Goal: Find specific page/section: Find specific page/section

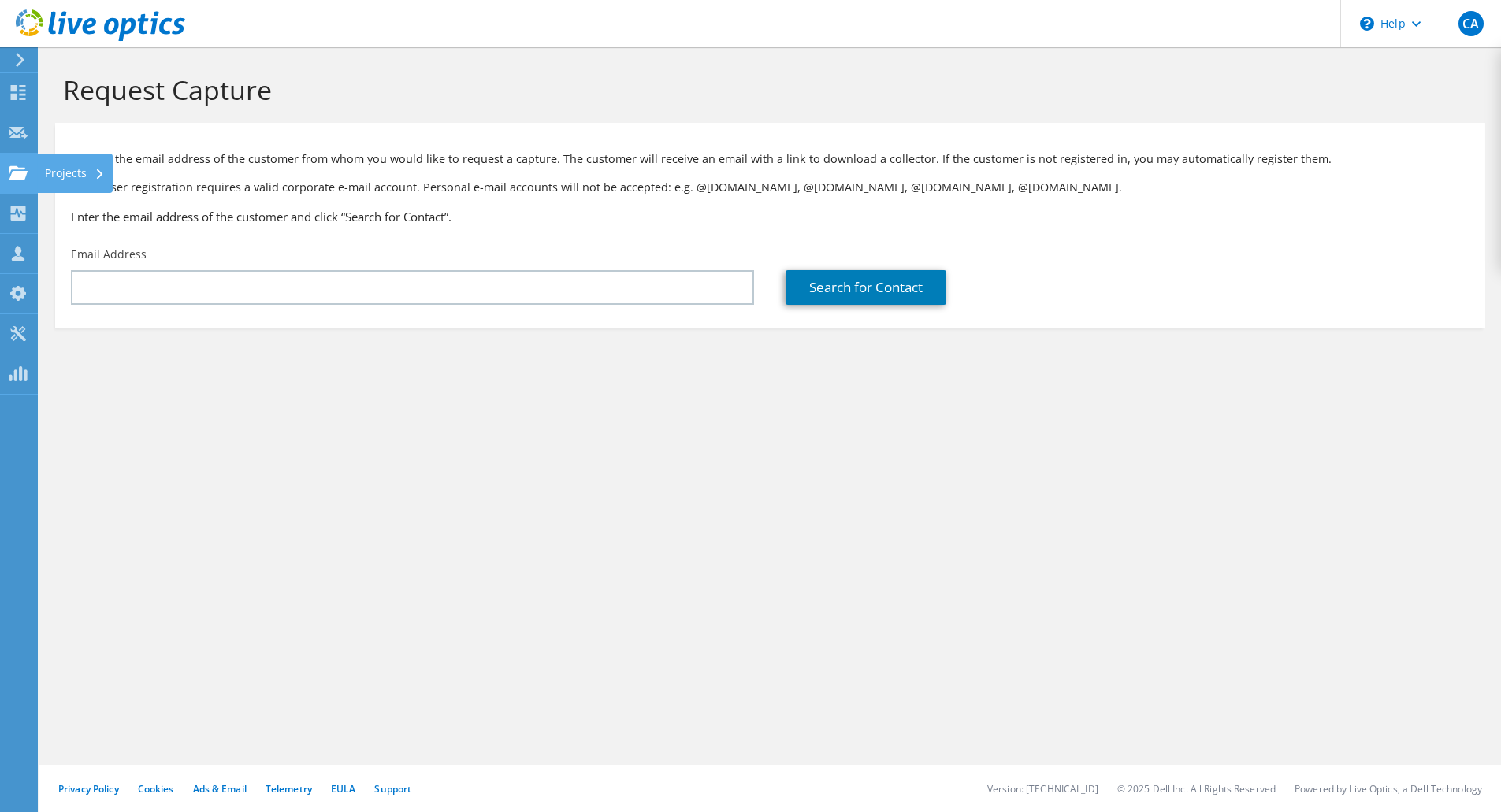
click at [19, 177] on use at bounding box center [18, 172] width 19 height 13
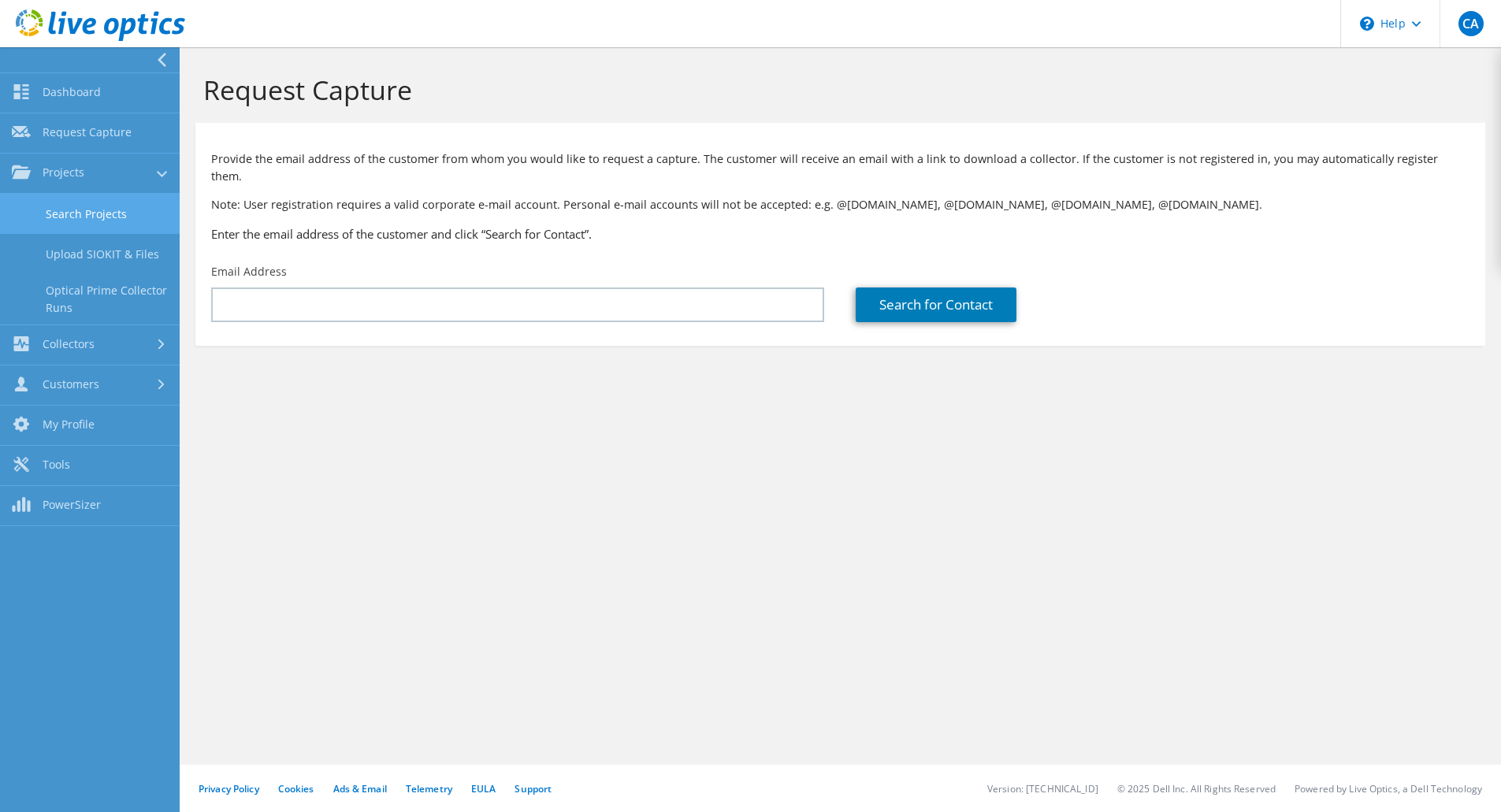
click at [91, 208] on link "Search Projects" at bounding box center [90, 213] width 180 height 40
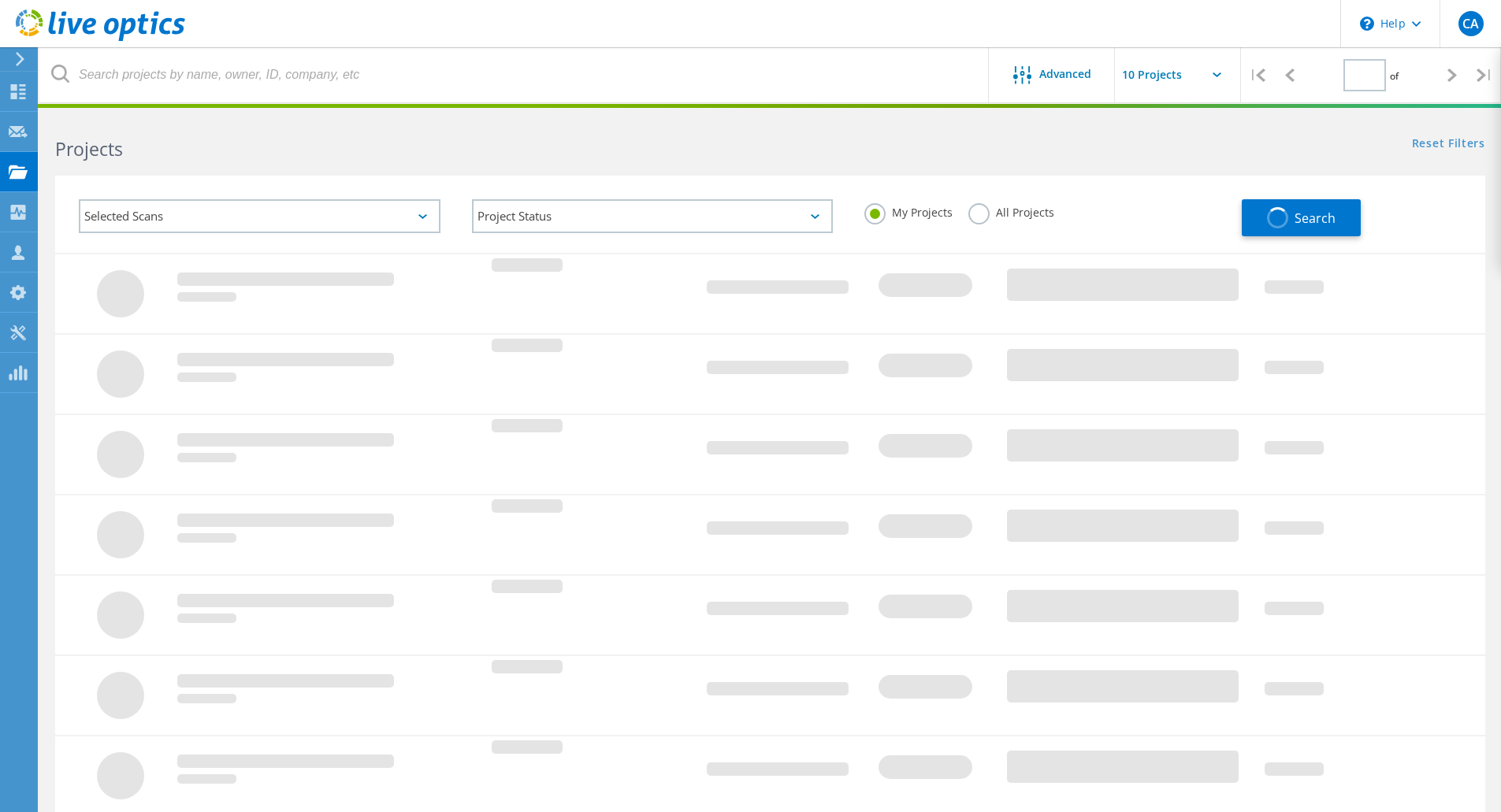
type input "1"
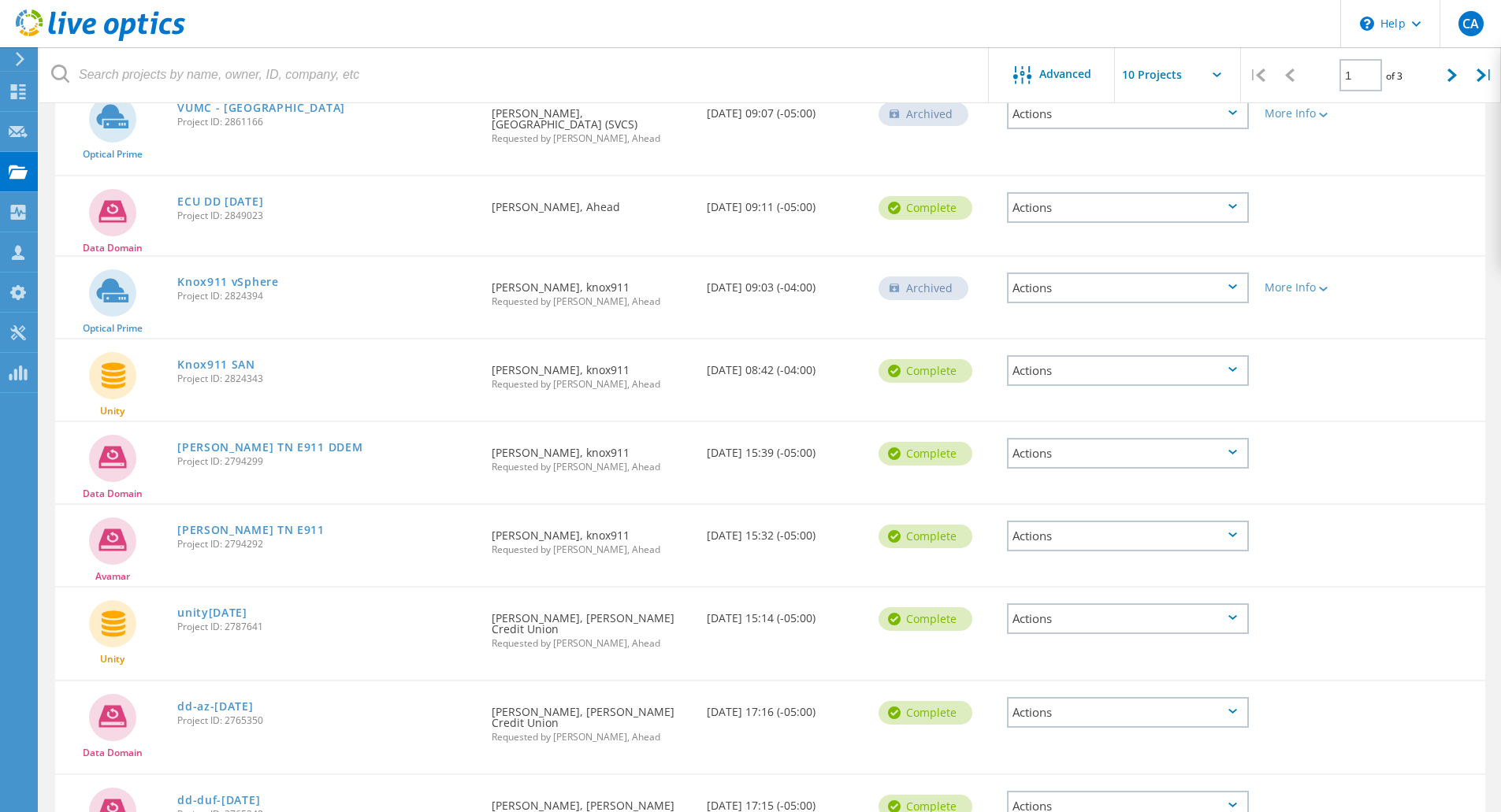
scroll to position [236, 0]
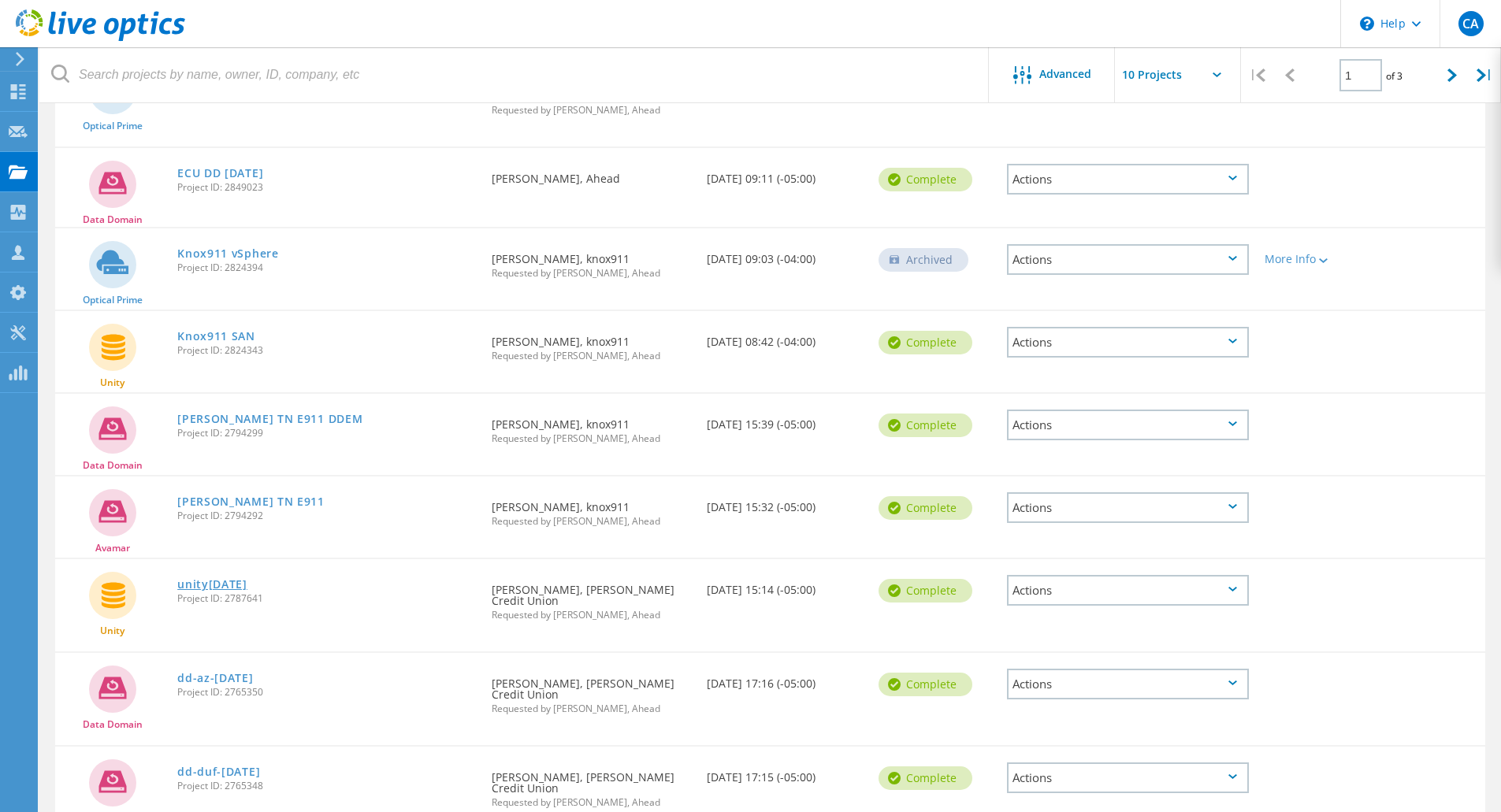
click at [234, 586] on link "unity[DATE]" at bounding box center [212, 585] width 70 height 11
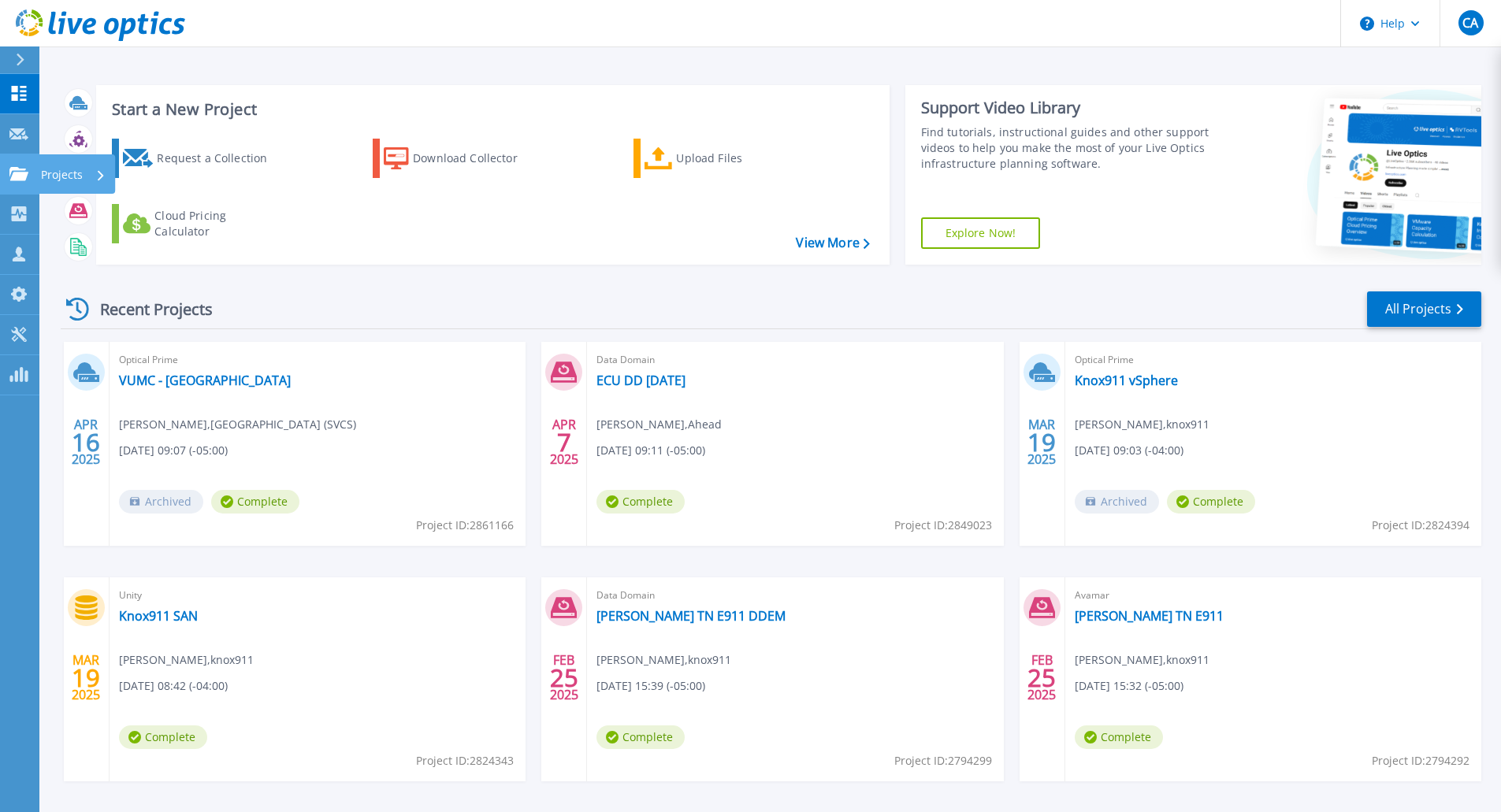
click at [17, 175] on icon at bounding box center [19, 173] width 19 height 13
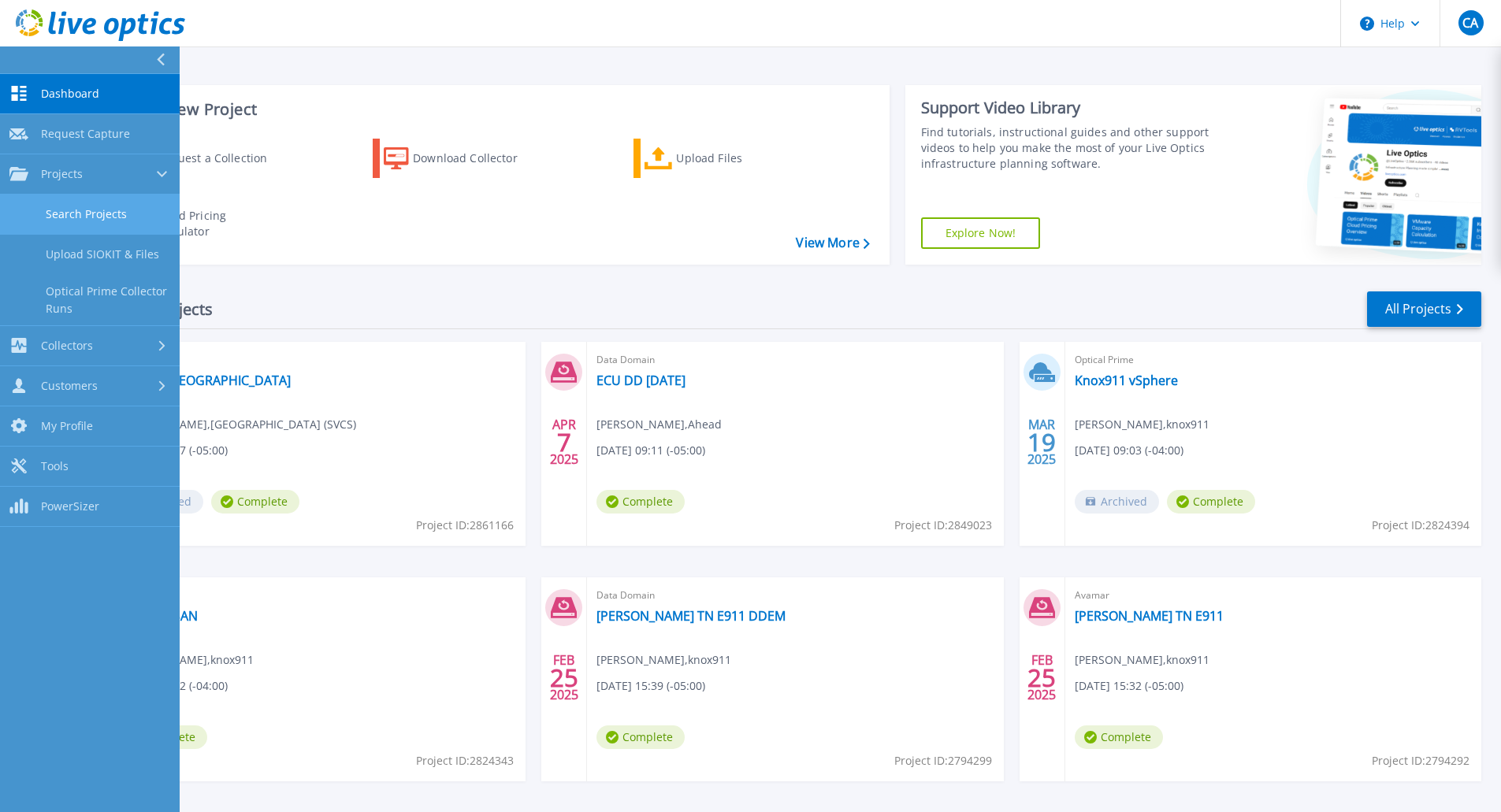
click at [78, 213] on link "Search Projects" at bounding box center [90, 214] width 180 height 40
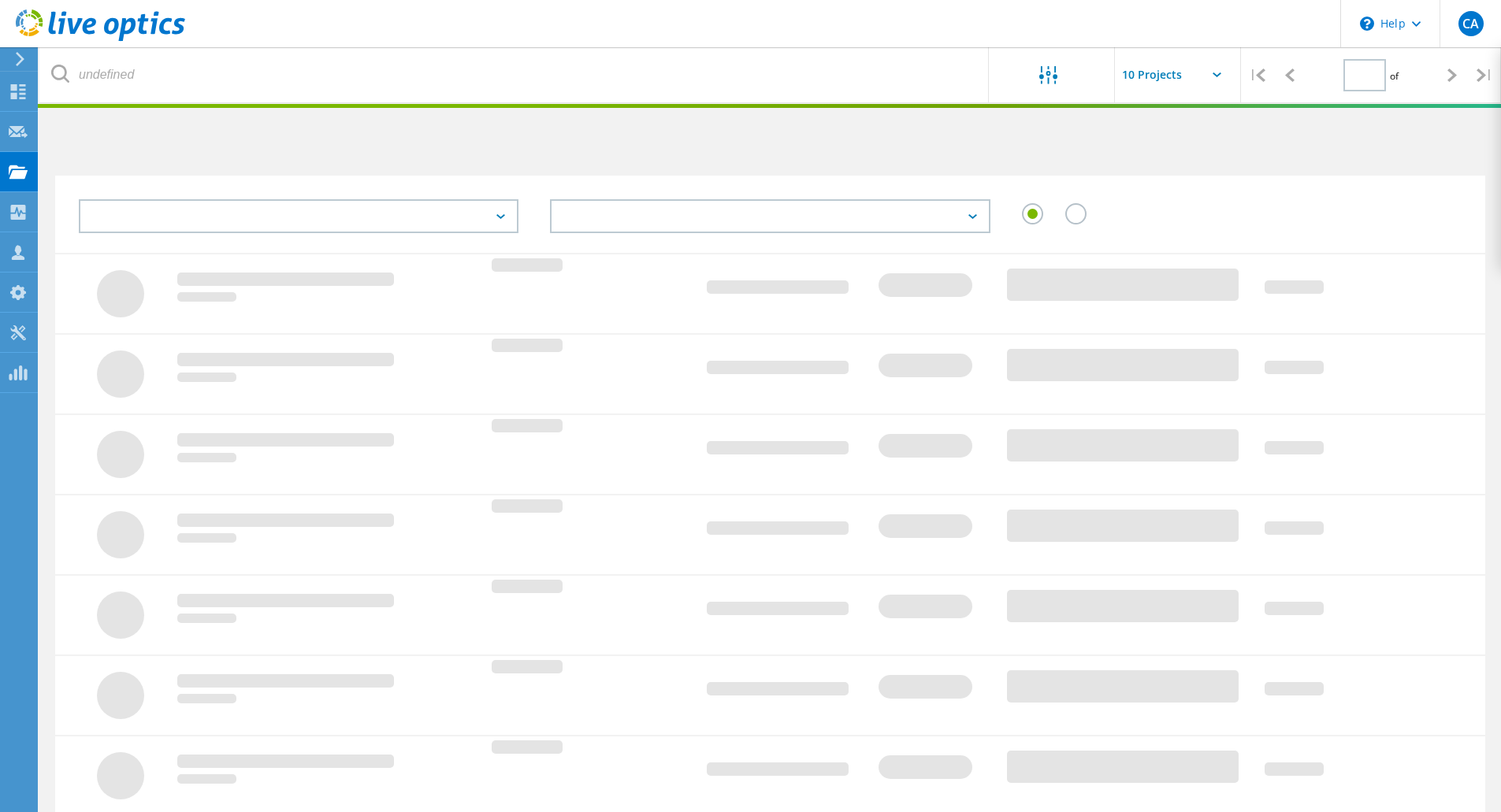
type input "1"
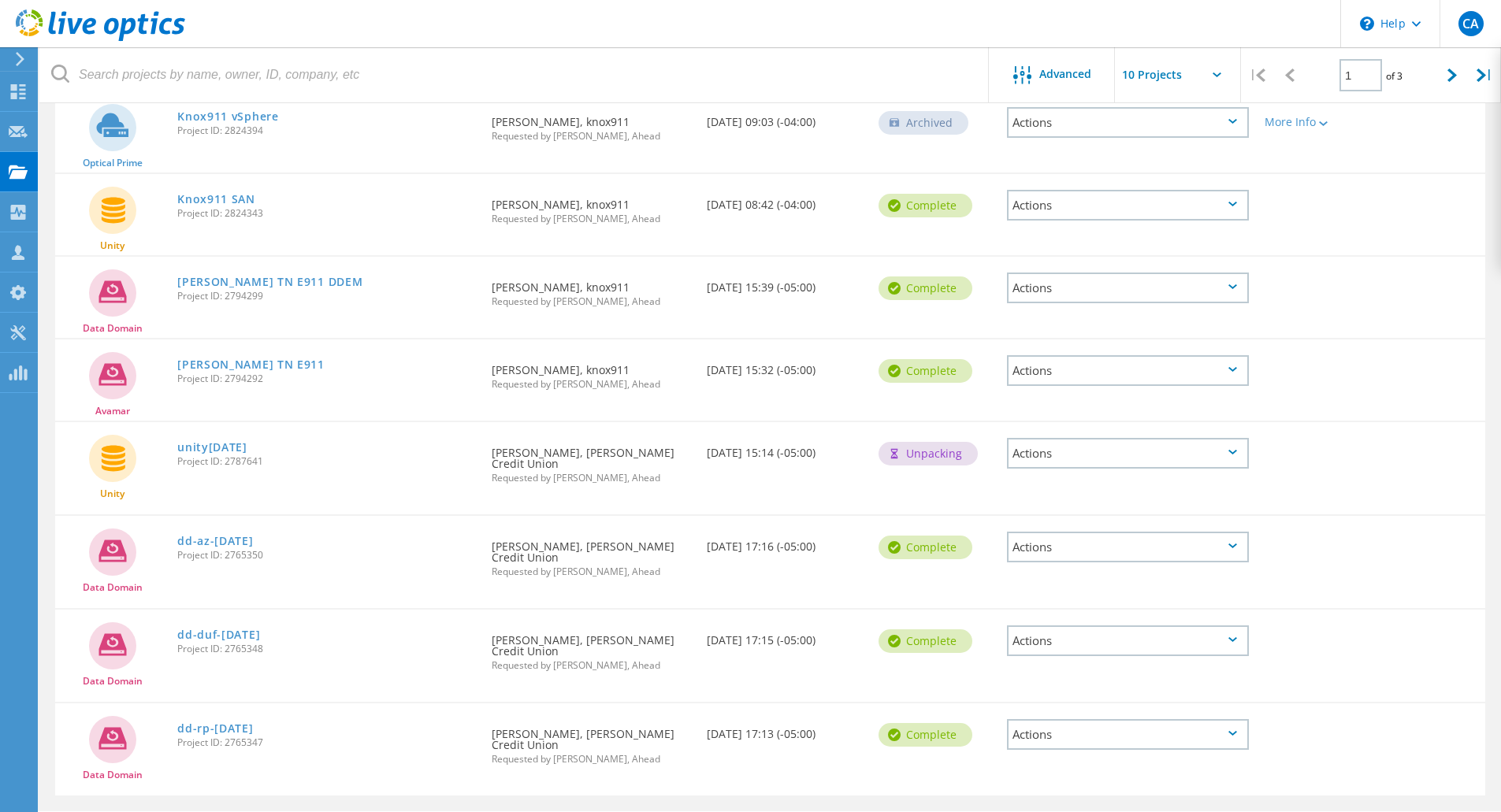
scroll to position [376, 0]
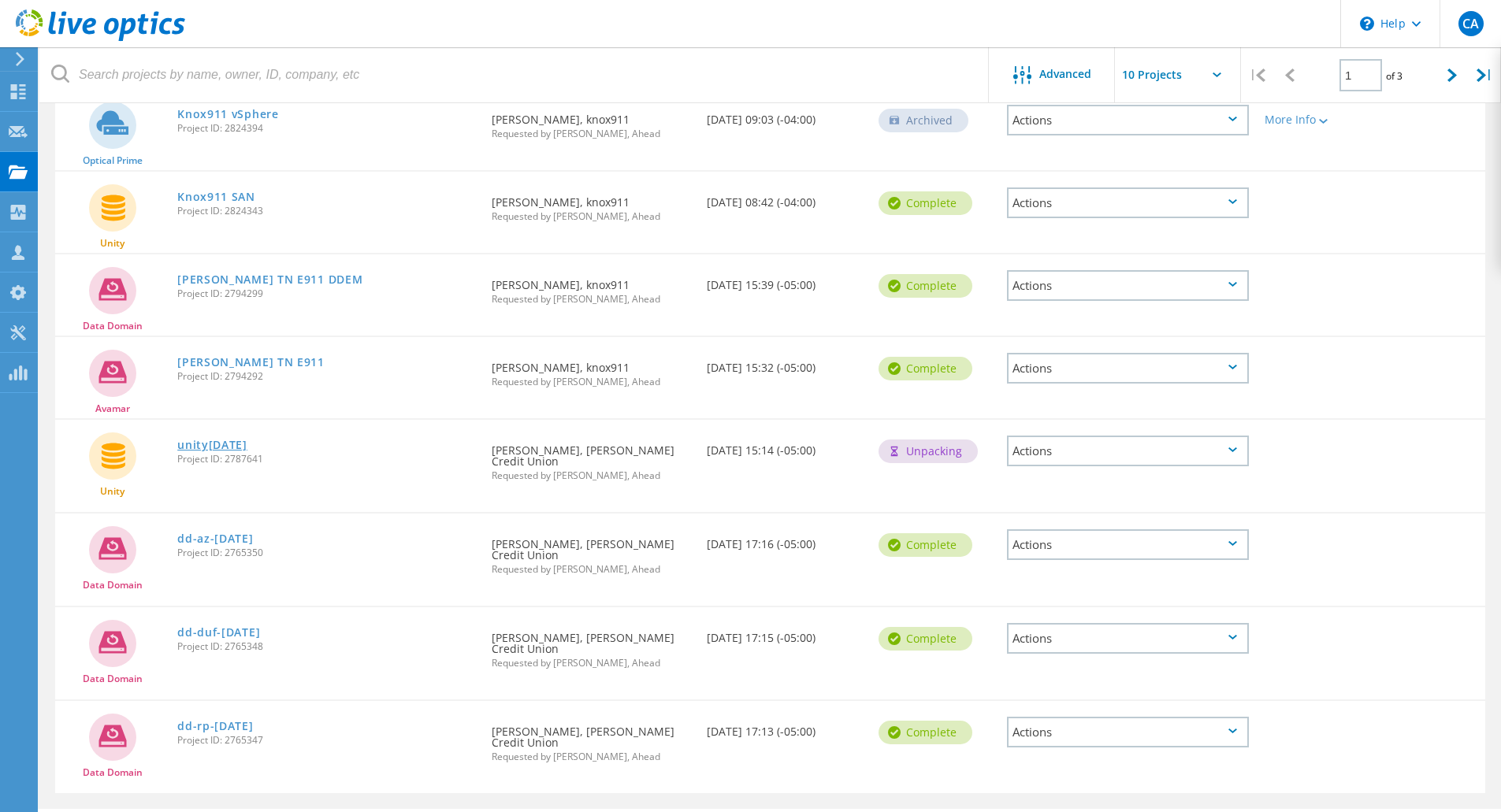
click at [245, 443] on link "unity20feb2025" at bounding box center [212, 445] width 70 height 11
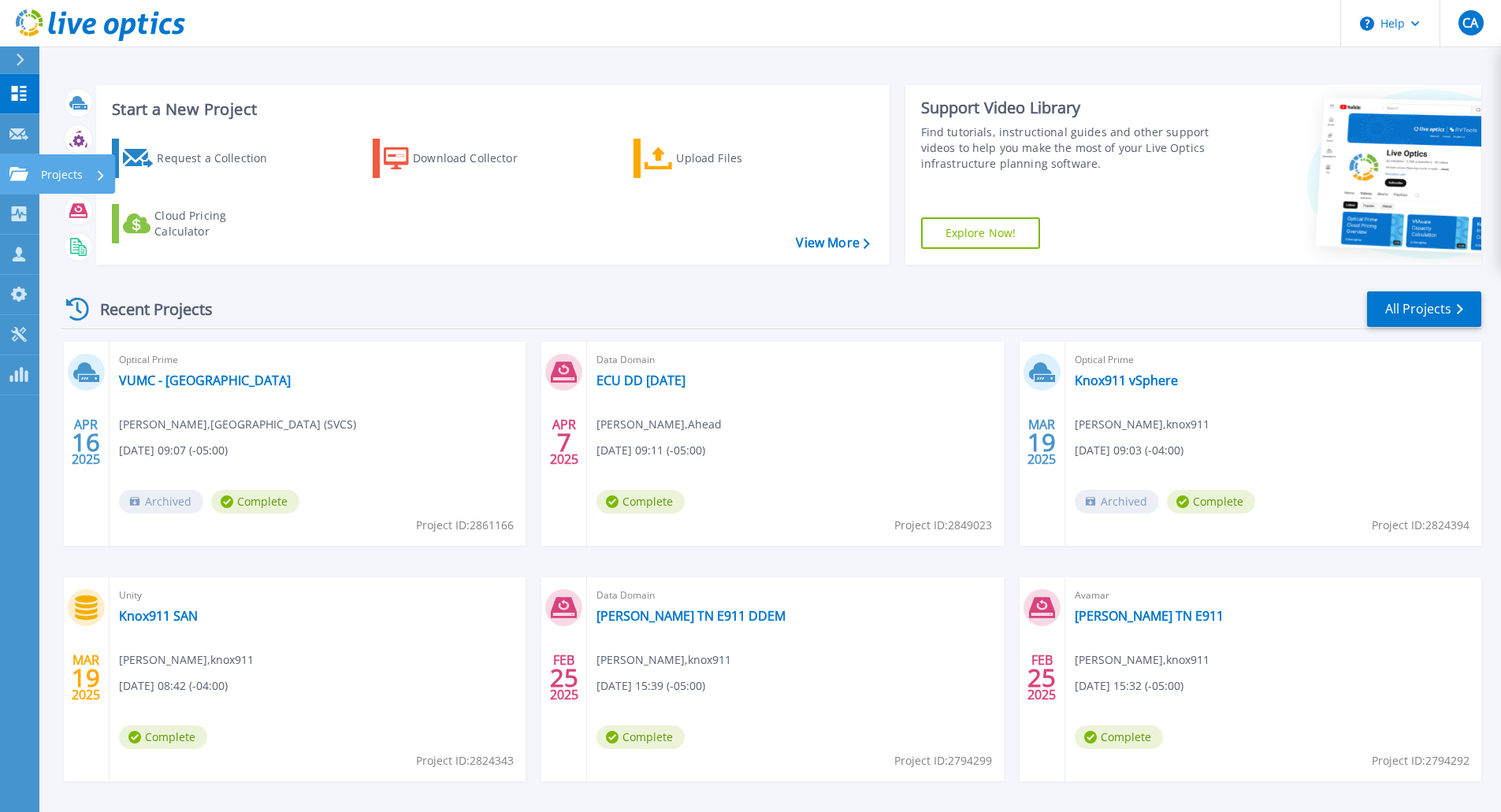
click at [33, 179] on link "Projects Projects" at bounding box center [20, 174] width 40 height 40
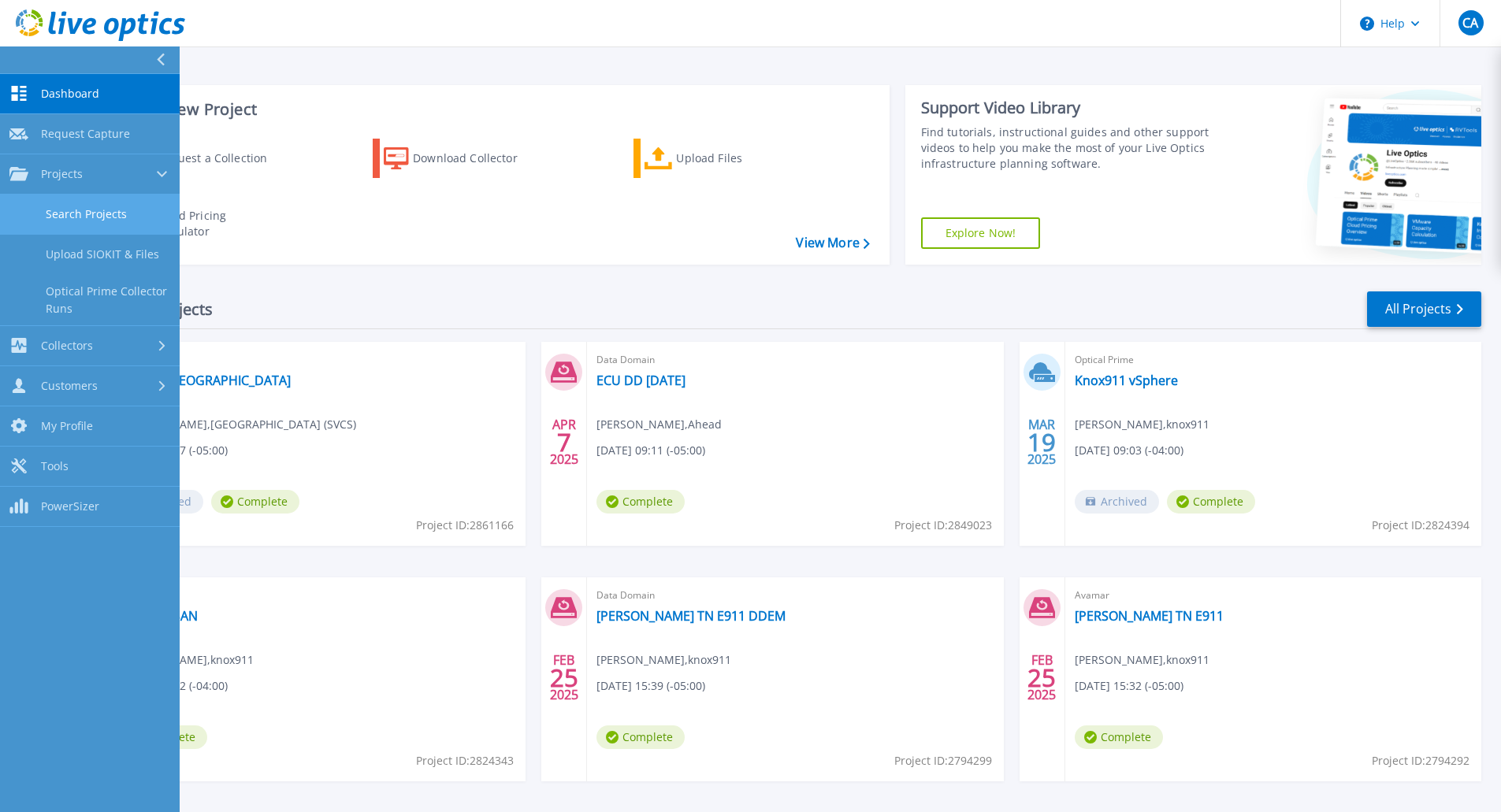
click at [58, 208] on link "Search Projects" at bounding box center [90, 214] width 180 height 40
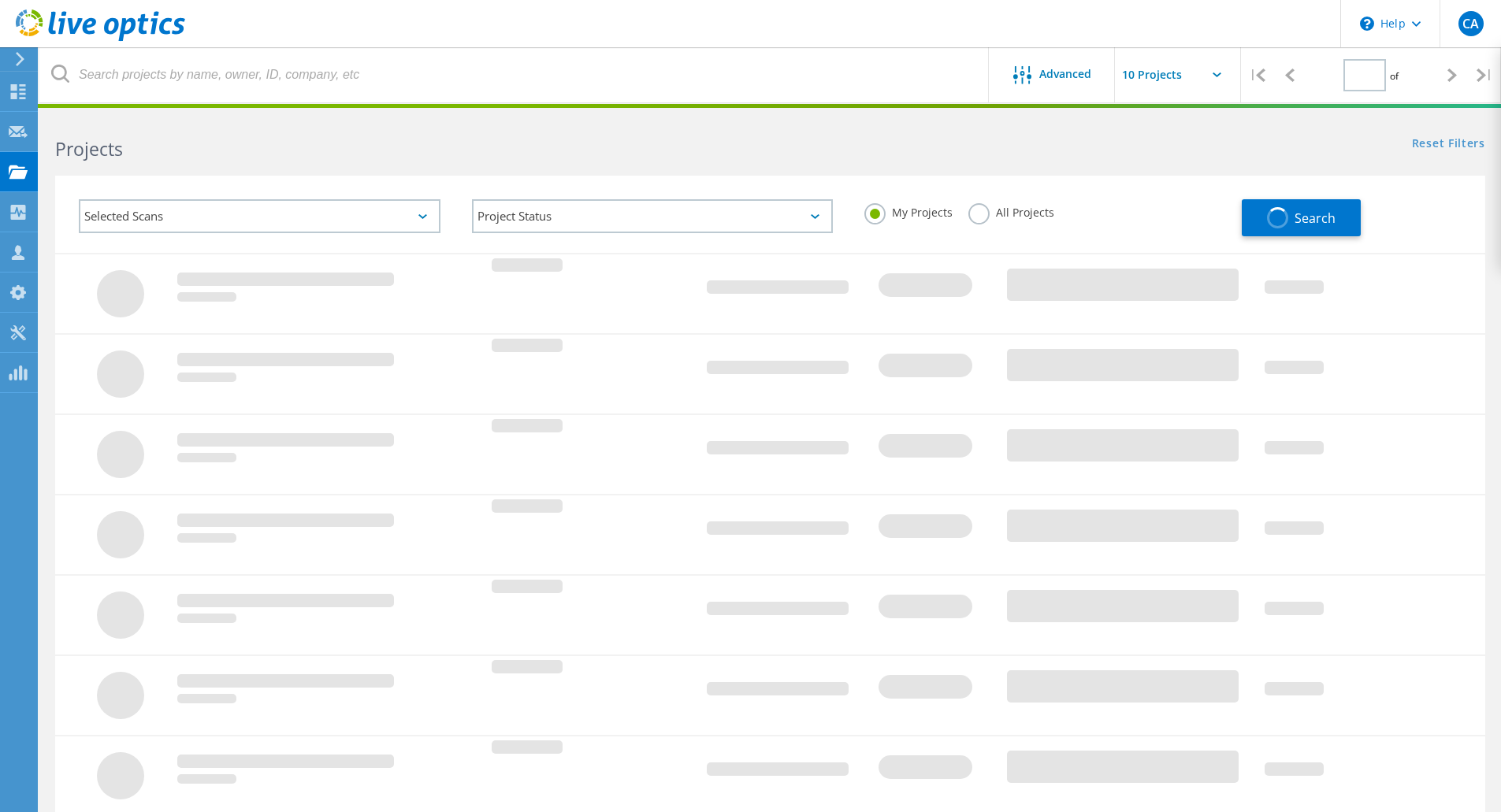
type input "1"
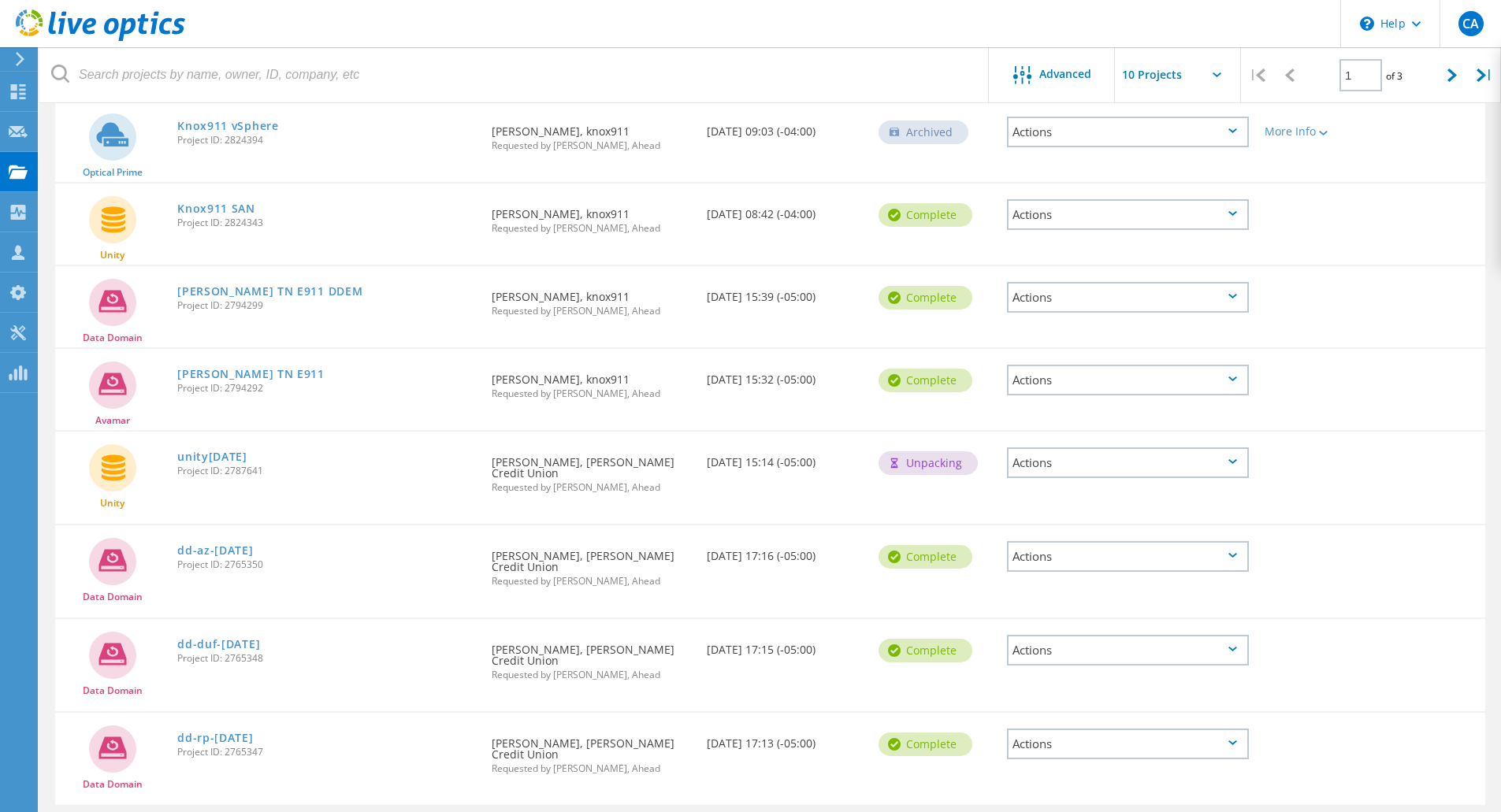
scroll to position [376, 0]
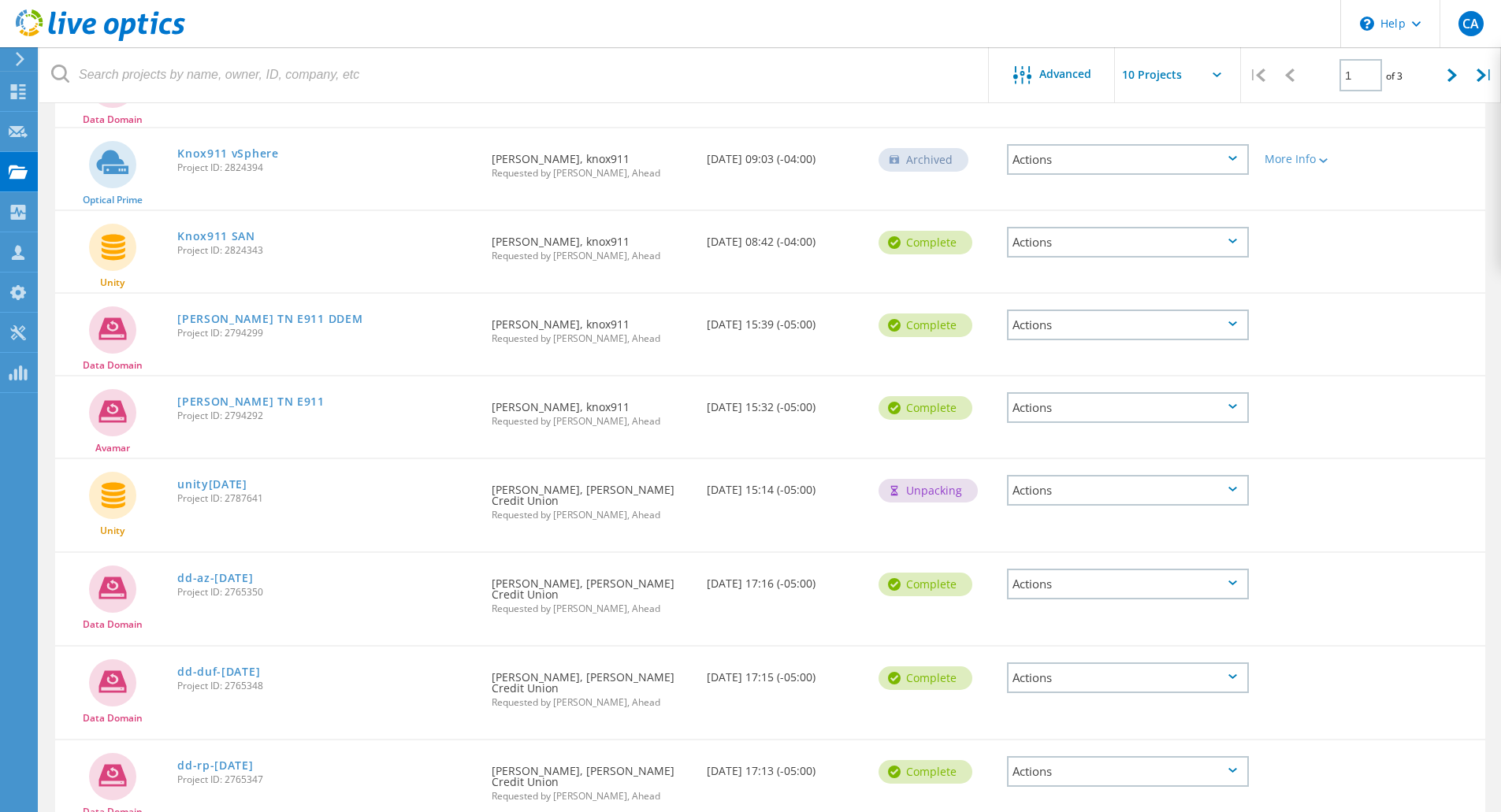
scroll to position [376, 0]
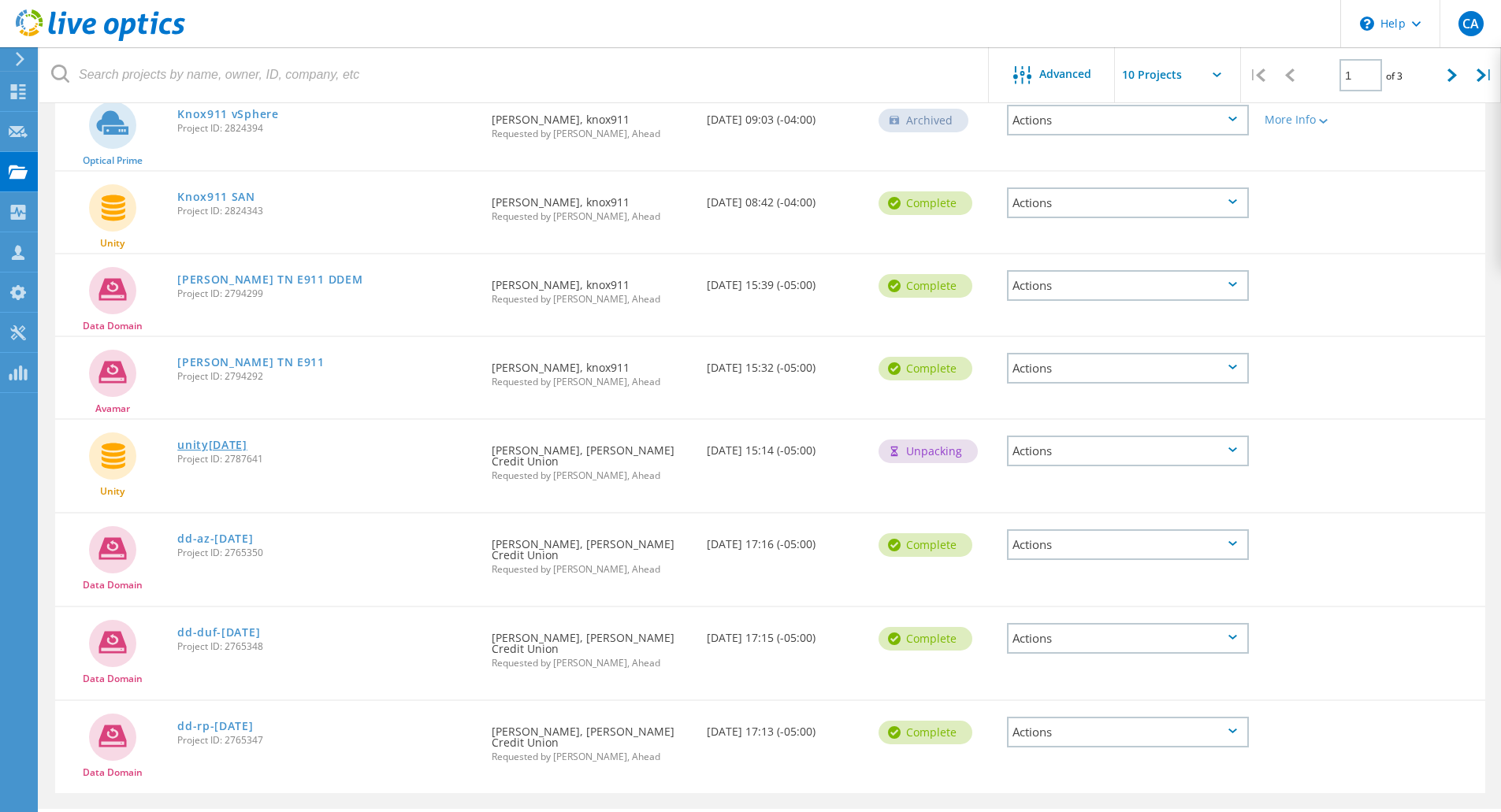
click at [226, 442] on link "unity[DATE]" at bounding box center [212, 445] width 70 height 11
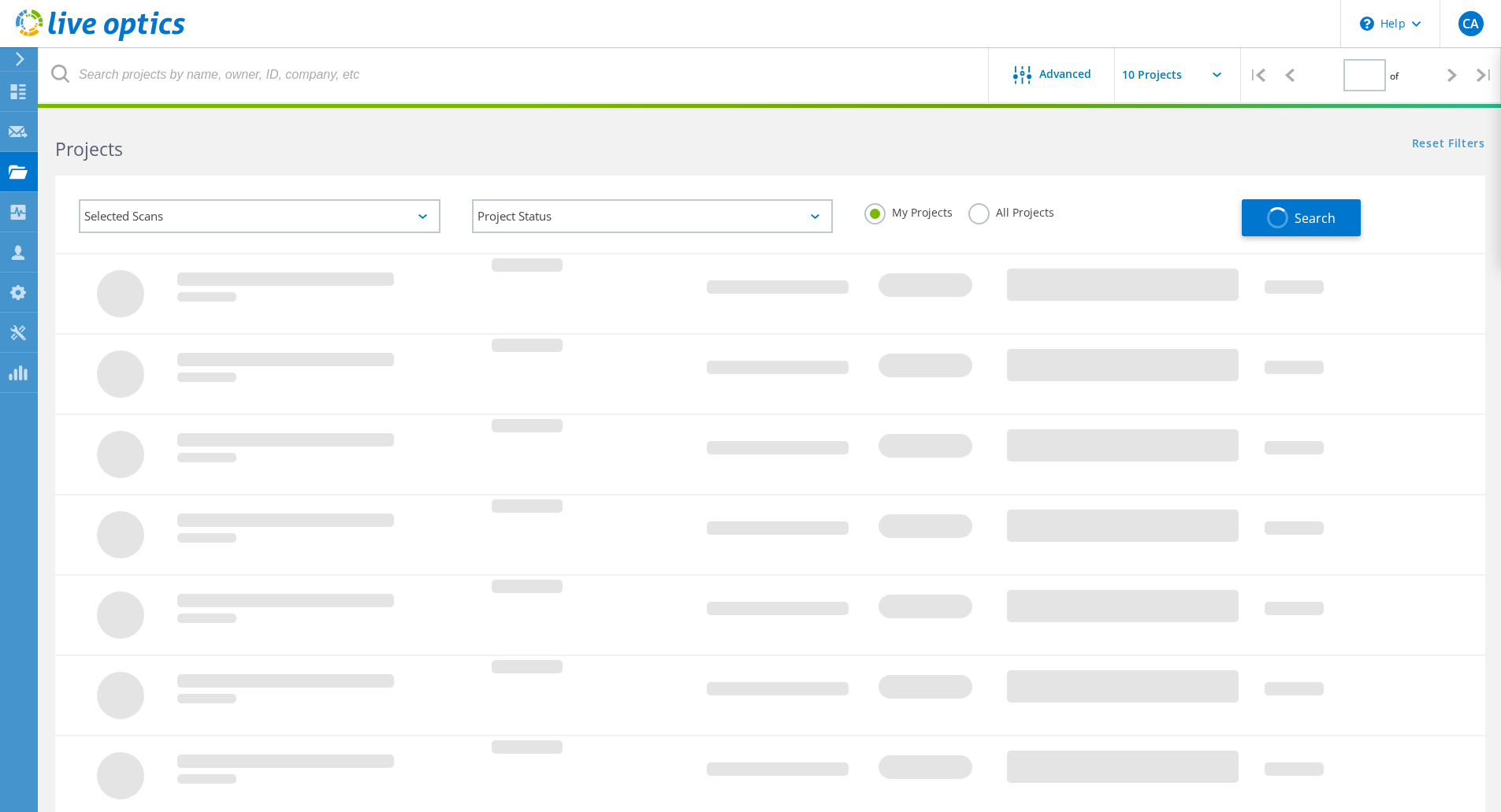
type input "1"
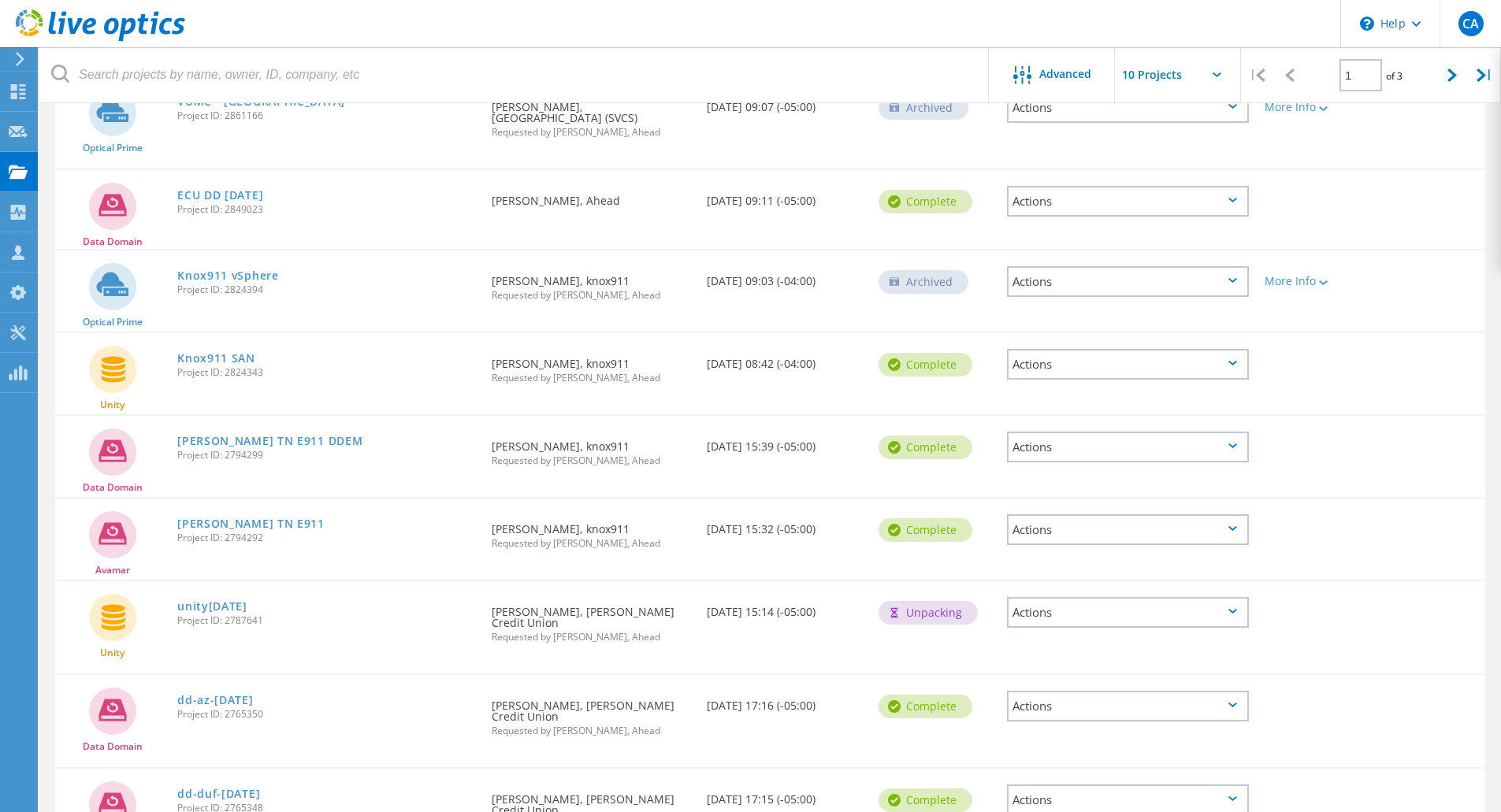
scroll to position [376, 0]
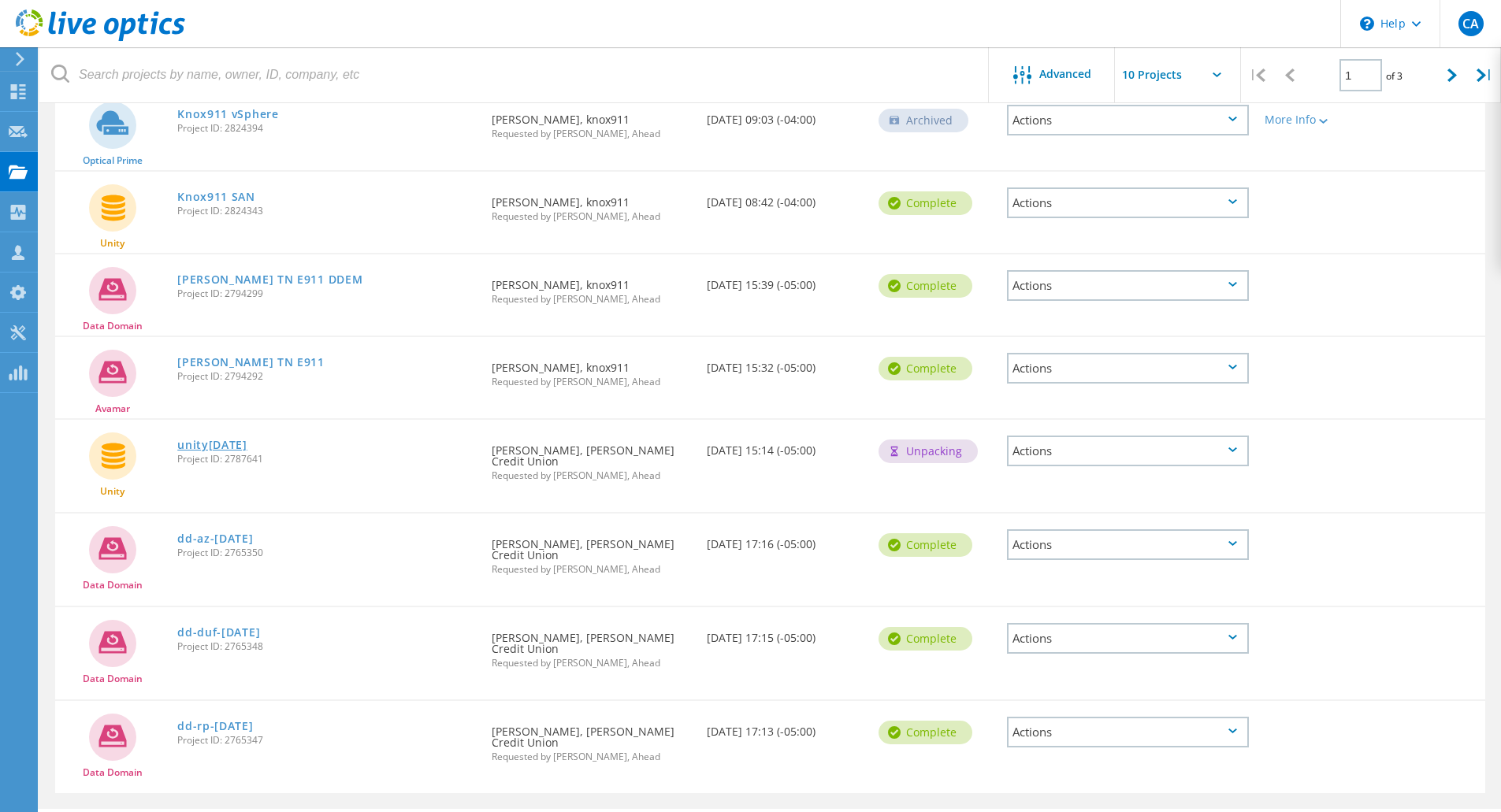
click at [230, 446] on link "unity[DATE]" at bounding box center [212, 445] width 70 height 11
